Goal: Find specific page/section: Find specific page/section

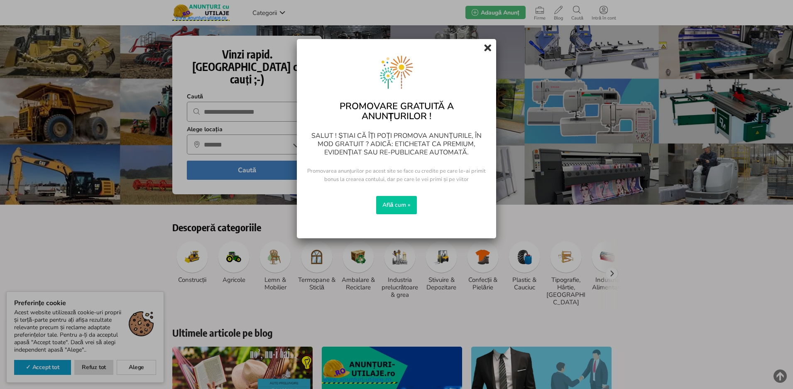
click at [485, 49] on icon at bounding box center [487, 47] width 7 height 13
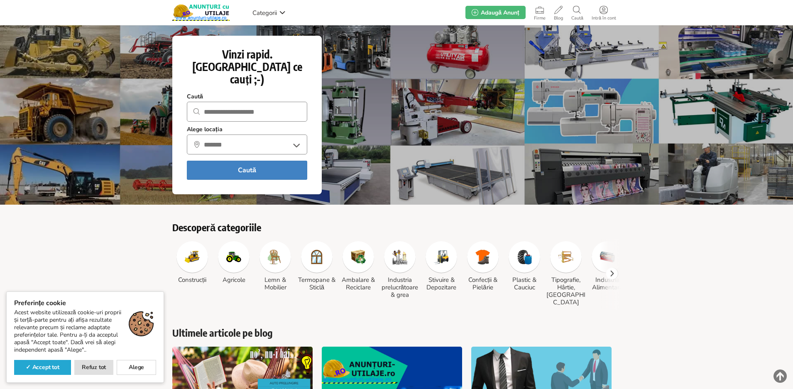
click at [45, 365] on link "✓ Accept tot" at bounding box center [42, 367] width 57 height 15
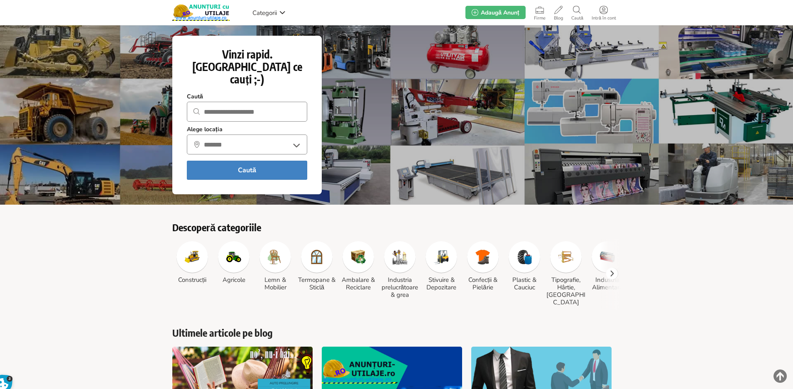
click at [609, 268] on icon at bounding box center [612, 274] width 12 height 12
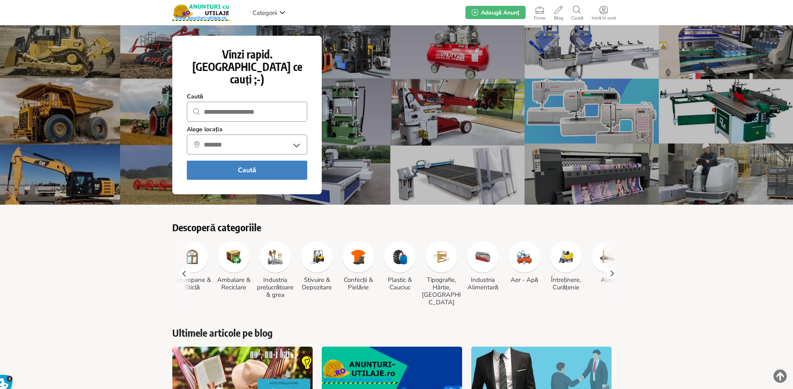
click at [613, 268] on icon at bounding box center [612, 274] width 12 height 12
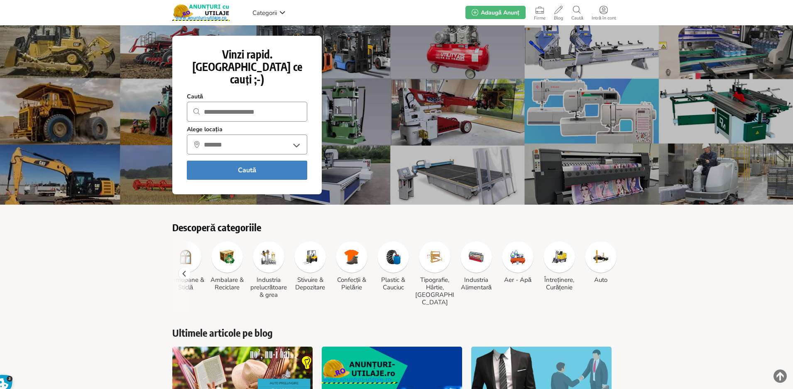
click at [480, 249] on img at bounding box center [475, 256] width 15 height 15
